Goal: Task Accomplishment & Management: Use online tool/utility

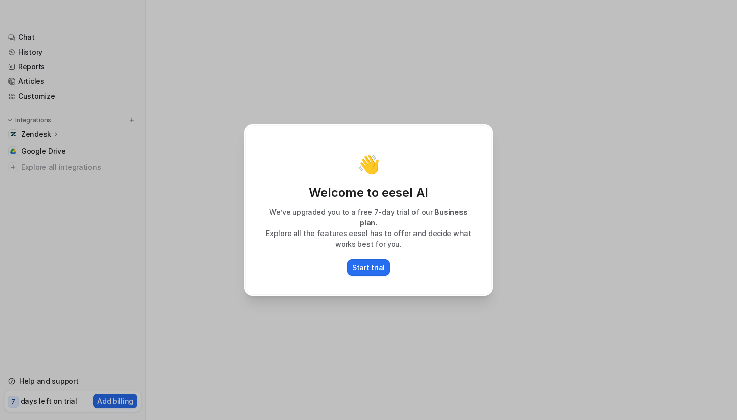
click at [496, 177] on div "👋 Welcome to eesel AI We’ve upgraded you to a free 7-day trial of our Business …" at bounding box center [368, 210] width 265 height 420
type textarea "**********"
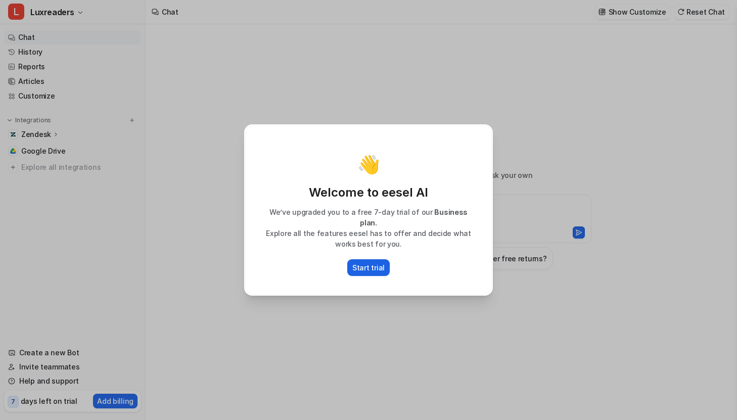
click at [365, 267] on p "Start trial" at bounding box center [368, 267] width 32 height 11
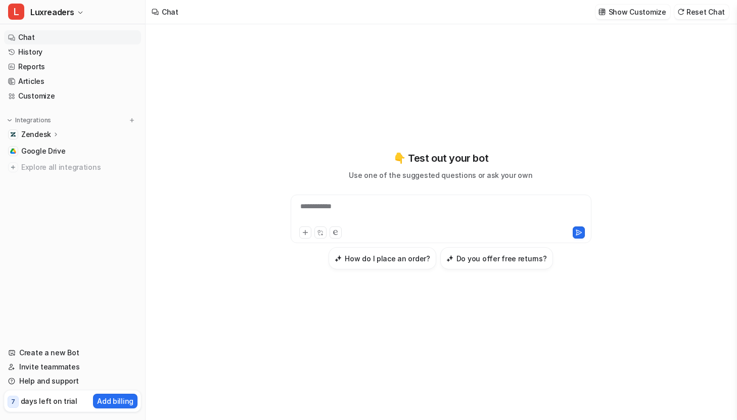
click at [43, 135] on p "Zendesk" at bounding box center [36, 134] width 30 height 10
click at [71, 149] on link "Overview" at bounding box center [78, 149] width 126 height 14
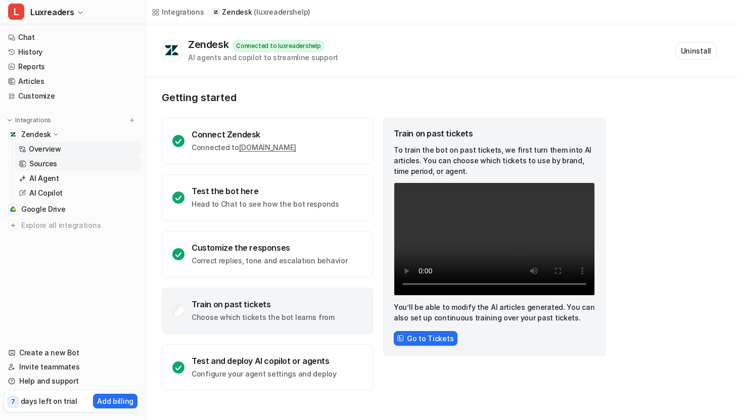
click at [78, 165] on link "Sources" at bounding box center [78, 164] width 126 height 14
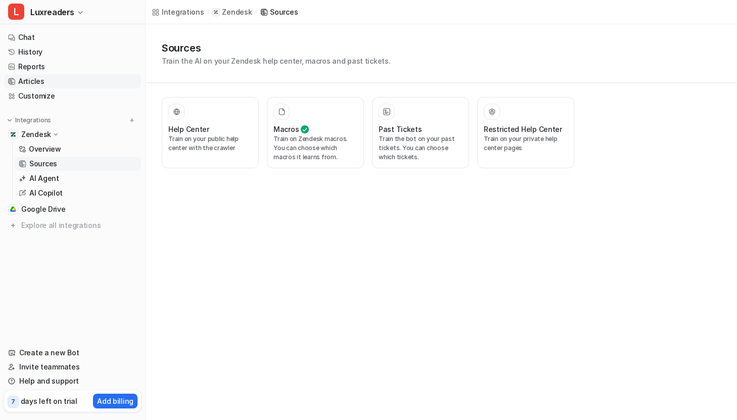
click at [35, 80] on link "Articles" at bounding box center [72, 81] width 137 height 14
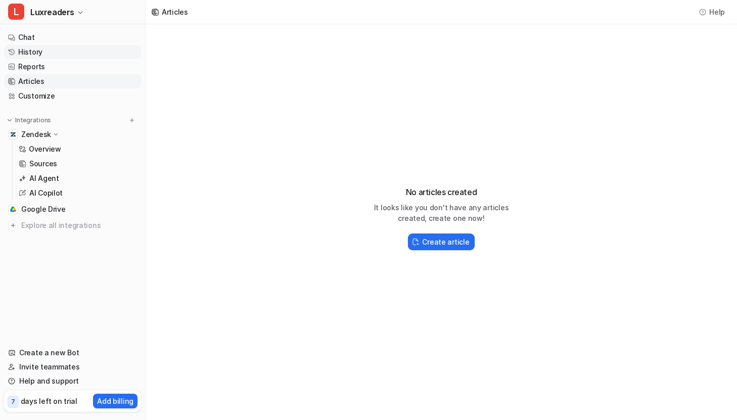
click at [39, 53] on link "History" at bounding box center [72, 52] width 137 height 14
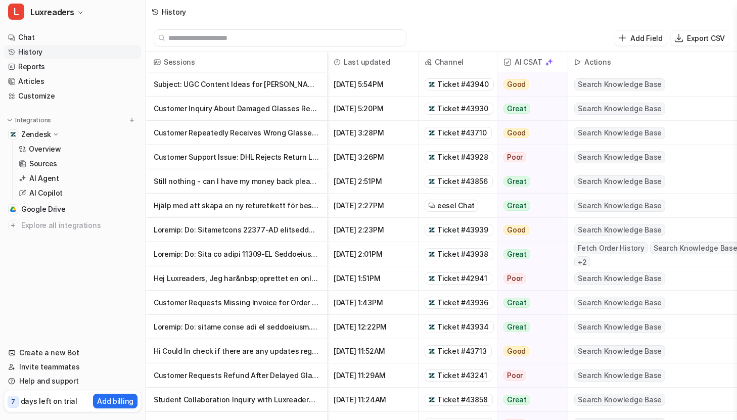
click at [196, 85] on p "Subject: UGC Content Ideas for Christopher Cloos Description: Hey Christopher C" at bounding box center [236, 84] width 165 height 24
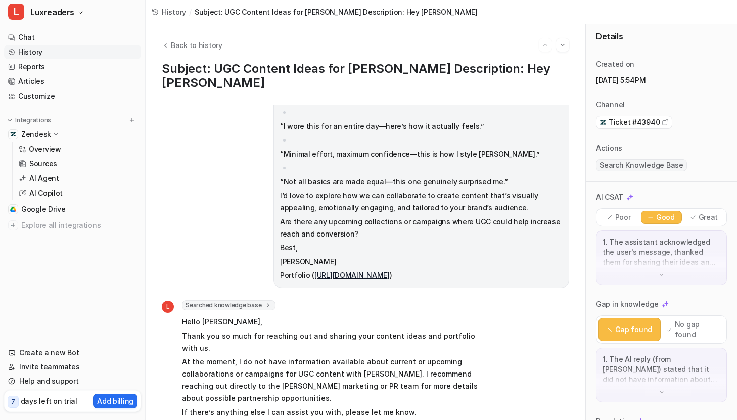
scroll to position [190, 0]
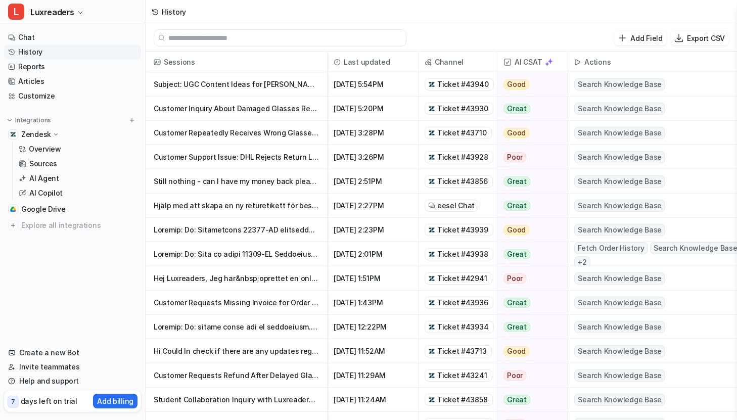
click at [208, 111] on p "Customer Inquiry About Damaged Glasses Return and Replacement Process" at bounding box center [236, 109] width 165 height 24
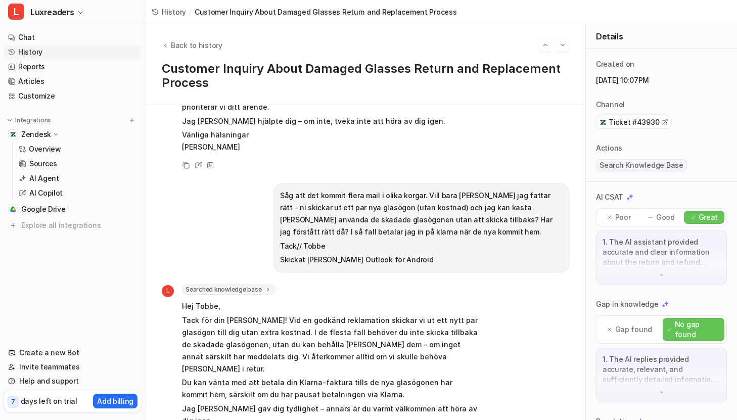
scroll to position [893, 0]
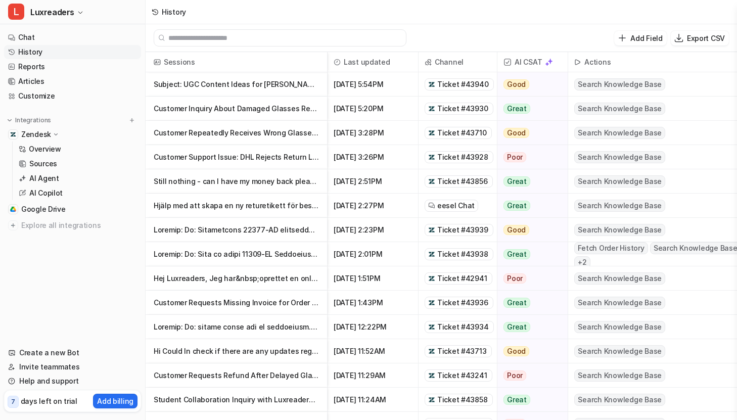
click at [236, 163] on p "Customer Support Issue: DHL Rejects Return Label Without Barcode for Luxreaders…" at bounding box center [236, 157] width 165 height 24
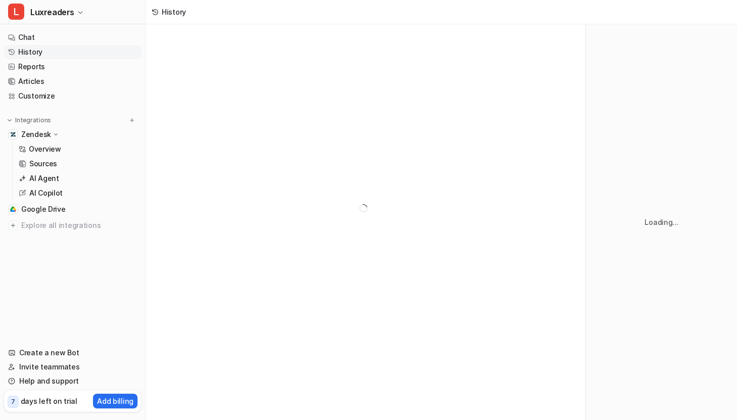
click at [236, 156] on div at bounding box center [366, 208] width 440 height 368
